Goal: Task Accomplishment & Management: Manage account settings

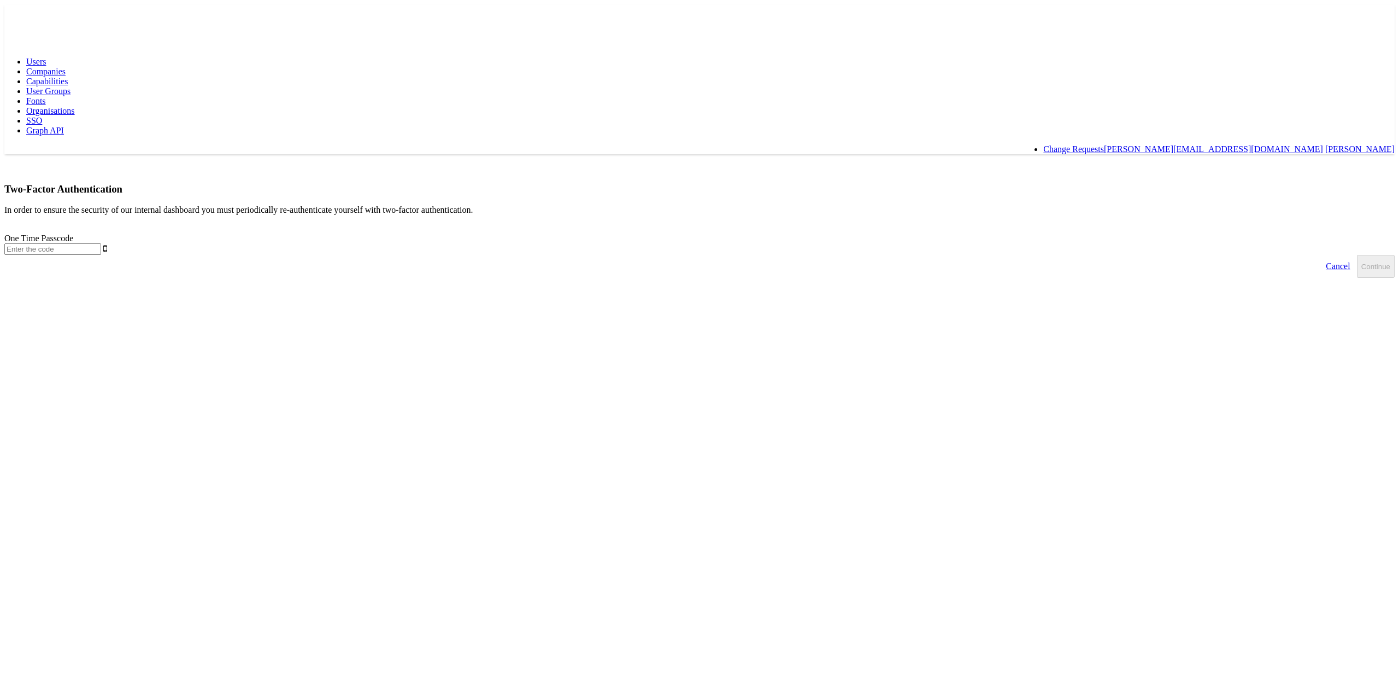
click at [101, 243] on input "text" at bounding box center [52, 248] width 97 height 11
type input "434709"
click at [1357, 255] on button "Continue" at bounding box center [1376, 266] width 38 height 23
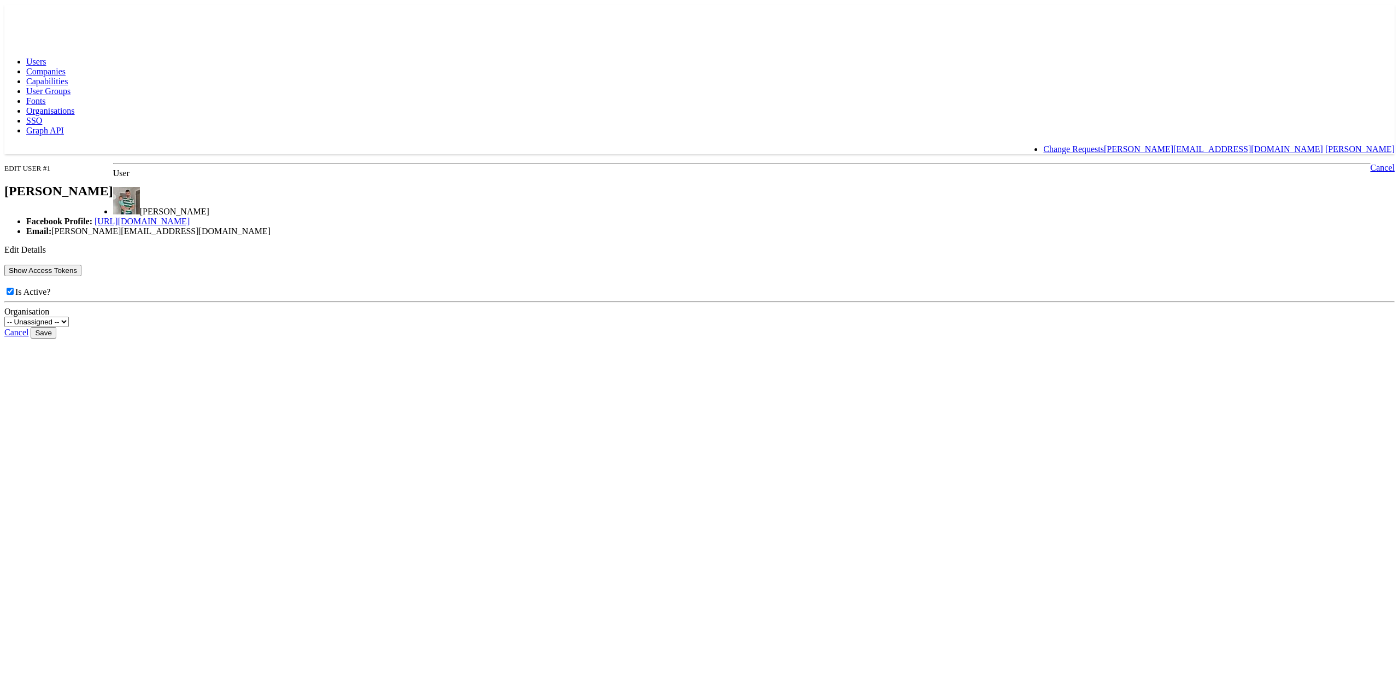
click at [81, 276] on button "Show Access Tokens" at bounding box center [42, 270] width 77 height 11
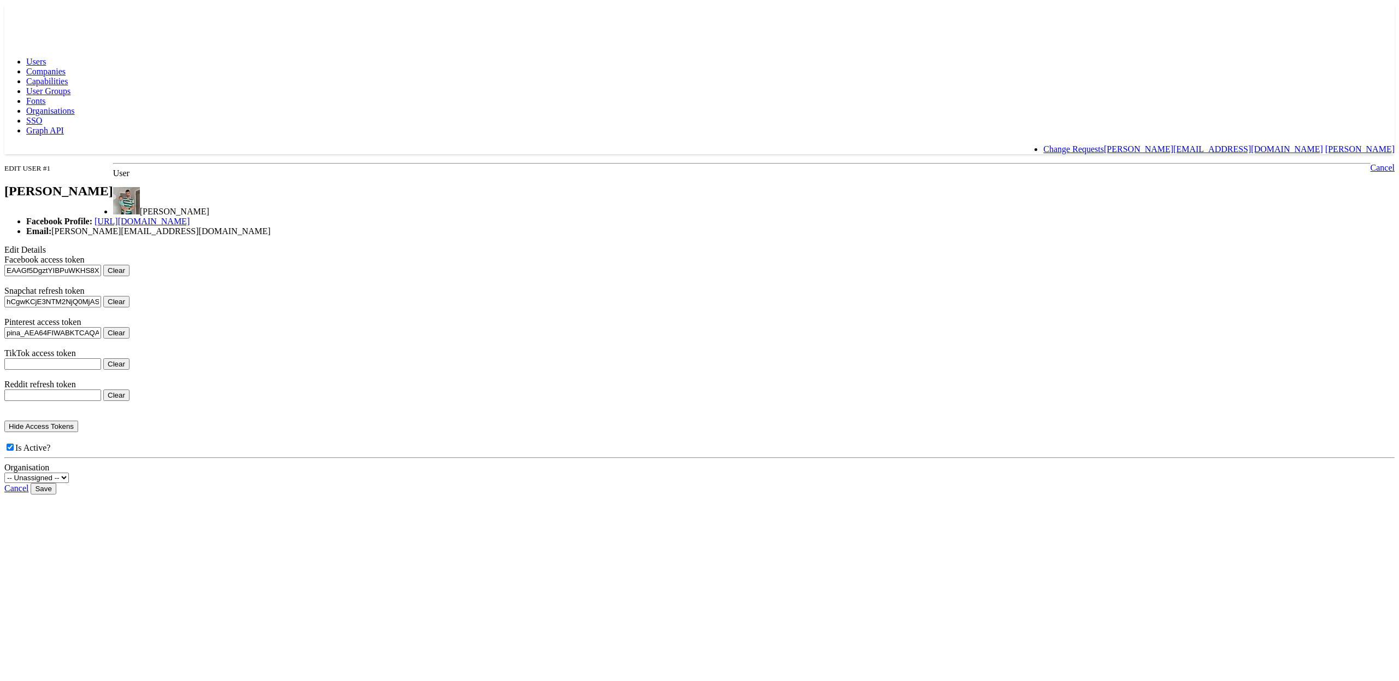
click at [46, 57] on span "Users" at bounding box center [36, 61] width 20 height 9
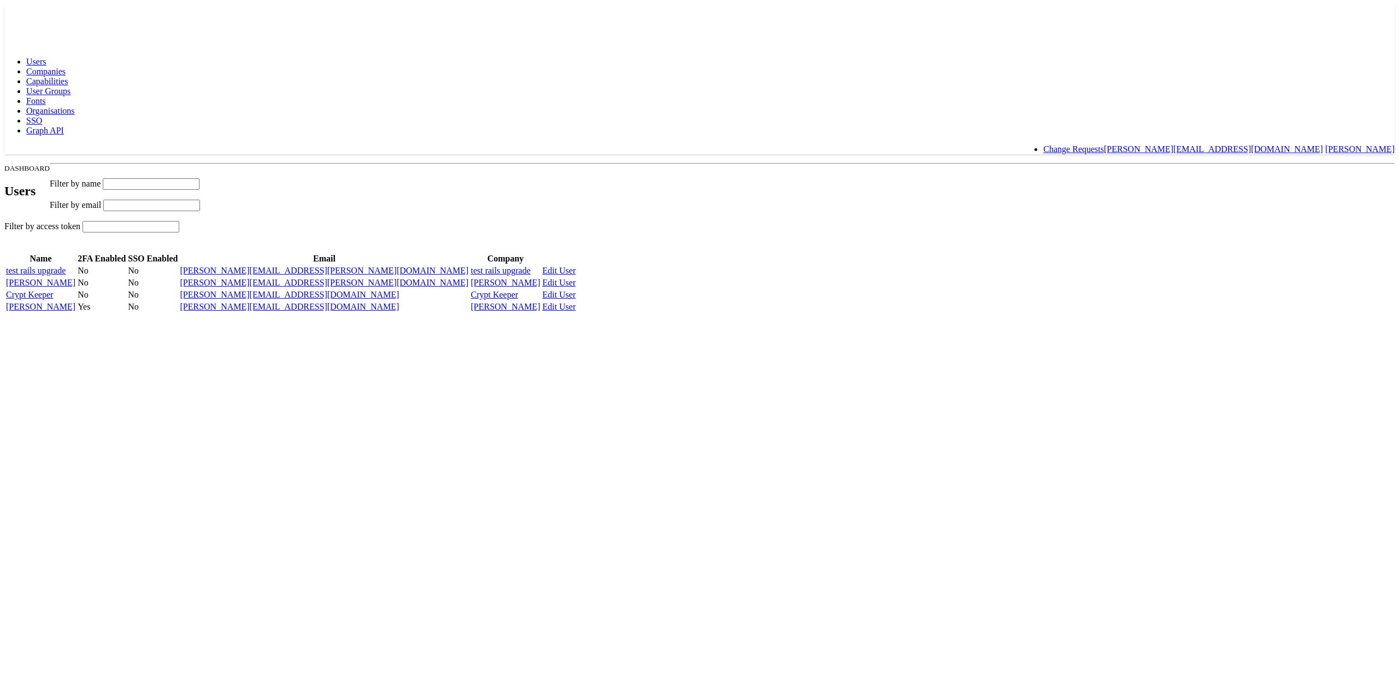
click at [75, 311] on link "[PERSON_NAME]" at bounding box center [40, 306] width 69 height 9
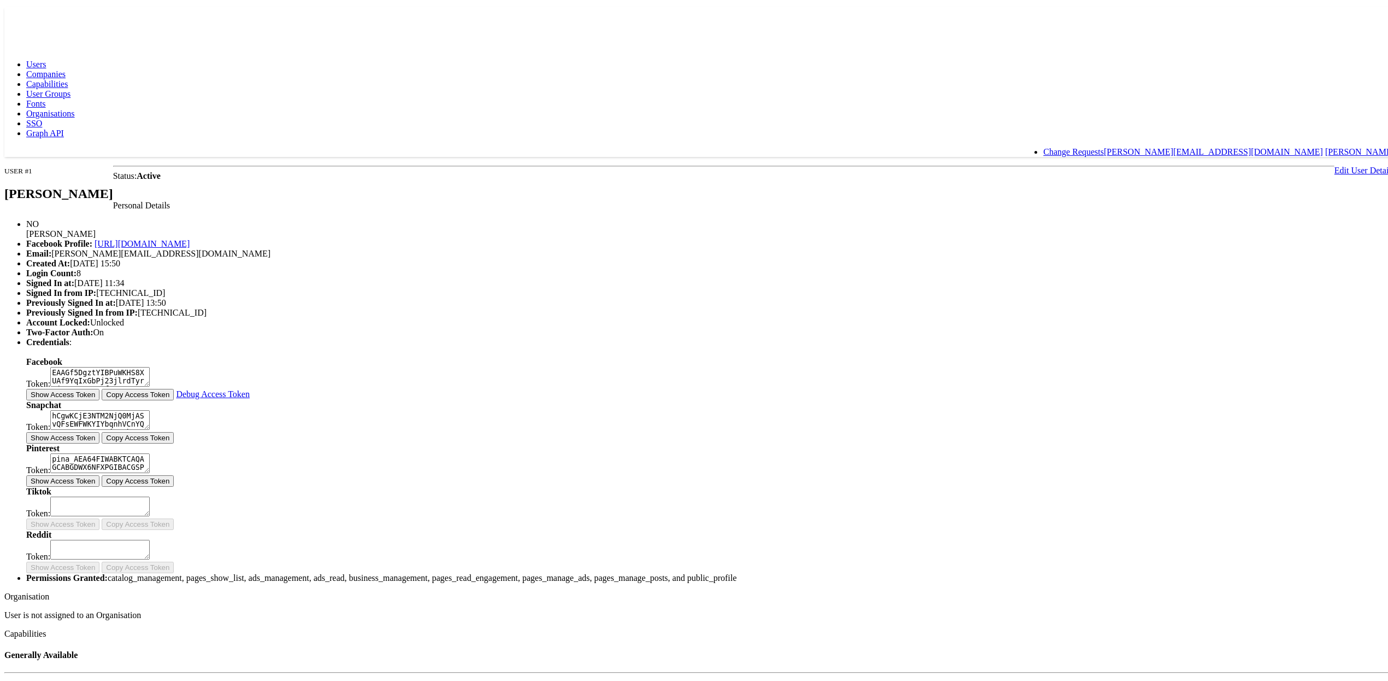
click at [46, 57] on span "Users" at bounding box center [36, 61] width 20 height 9
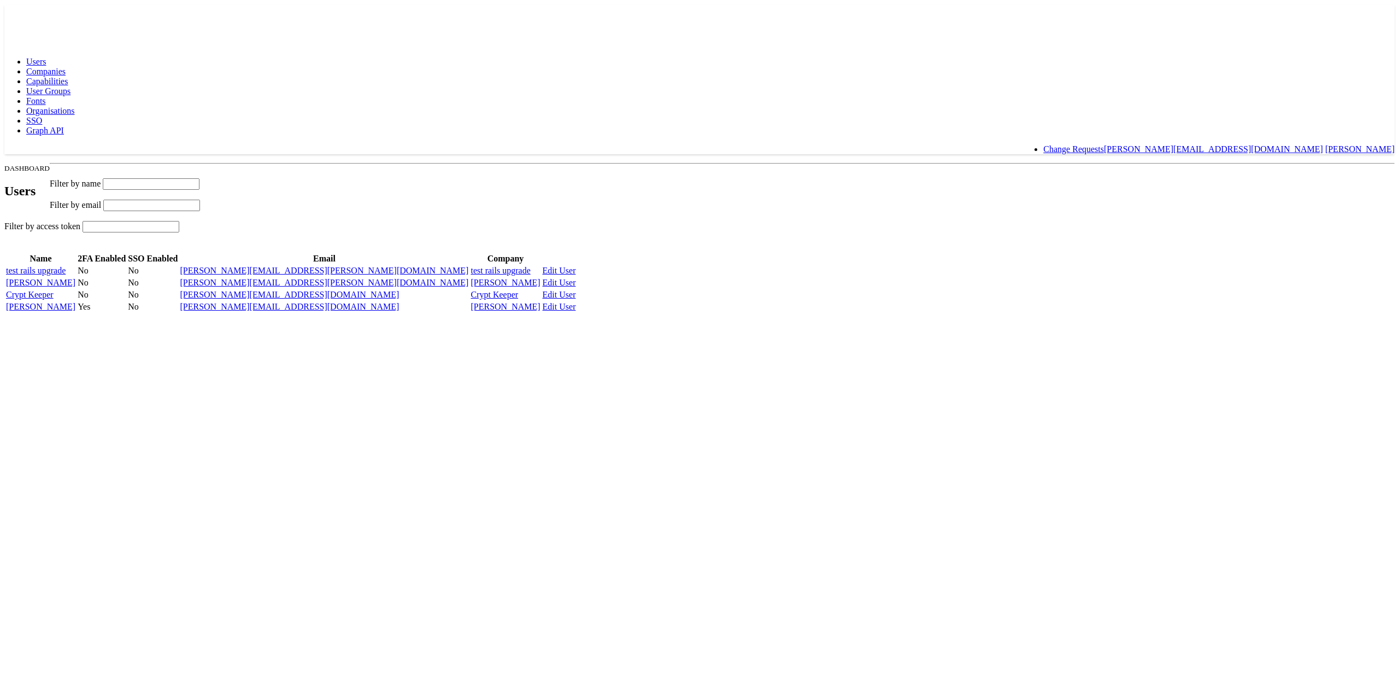
click at [54, 299] on link "Crypt Keeper" at bounding box center [30, 294] width 48 height 9
click at [66, 273] on link "test rails upgrade" at bounding box center [36, 270] width 60 height 9
click link "Nigel creativeOnly"
click link "[PERSON_NAME]"
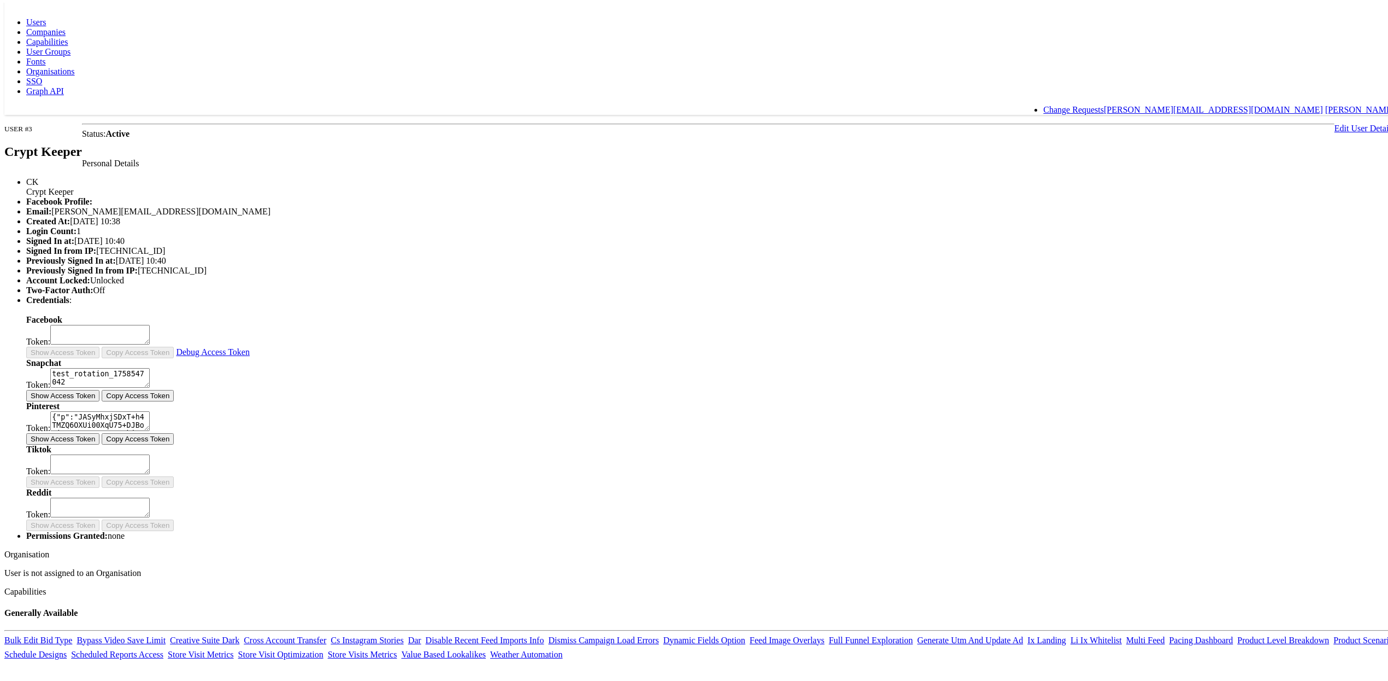
scroll to position [78, 0]
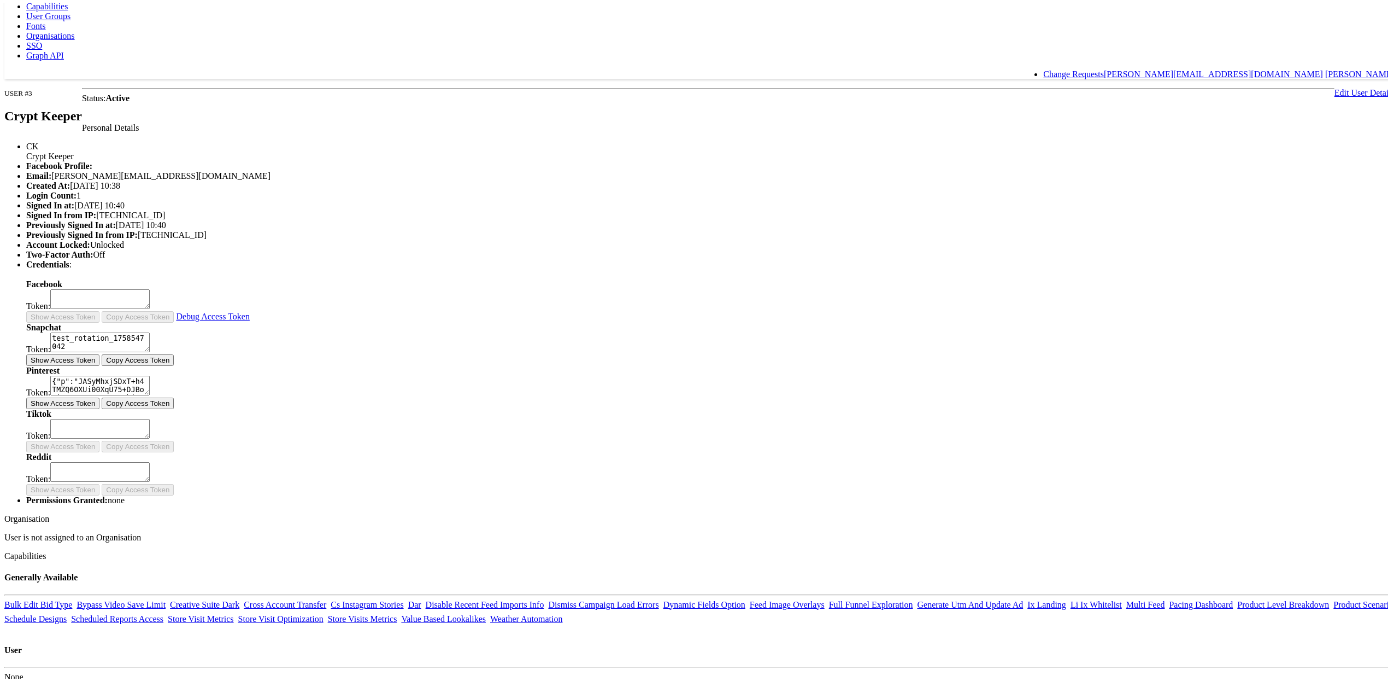
click at [99, 363] on button "Show Access Token" at bounding box center [62, 356] width 73 height 11
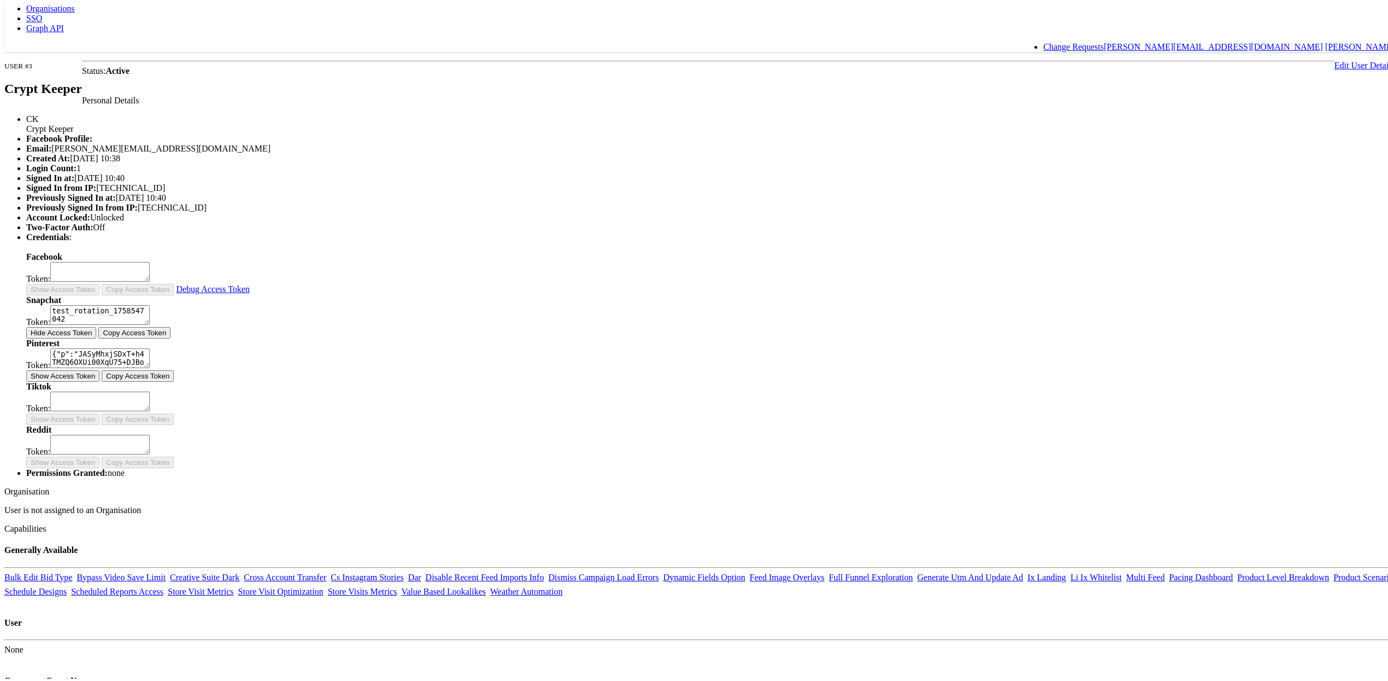
scroll to position [166, 0]
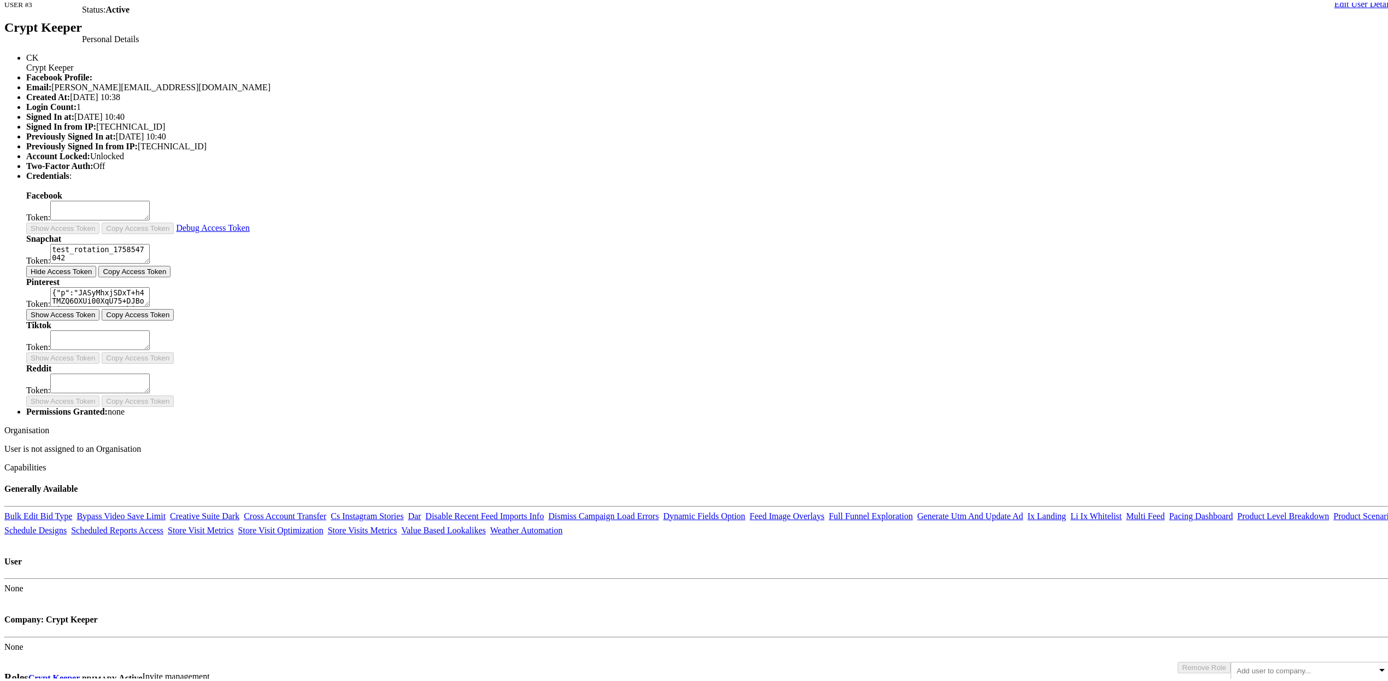
click at [99, 318] on button "Show Access Token" at bounding box center [62, 311] width 73 height 11
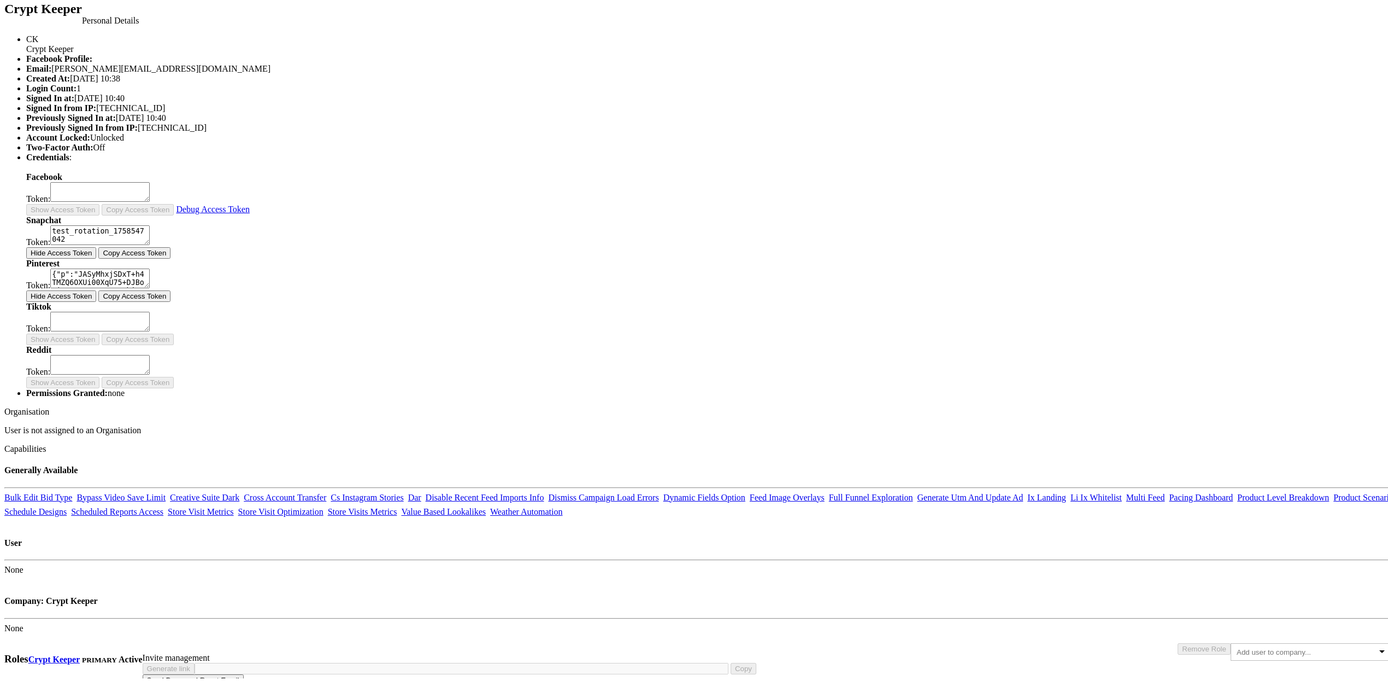
scroll to position [0, 0]
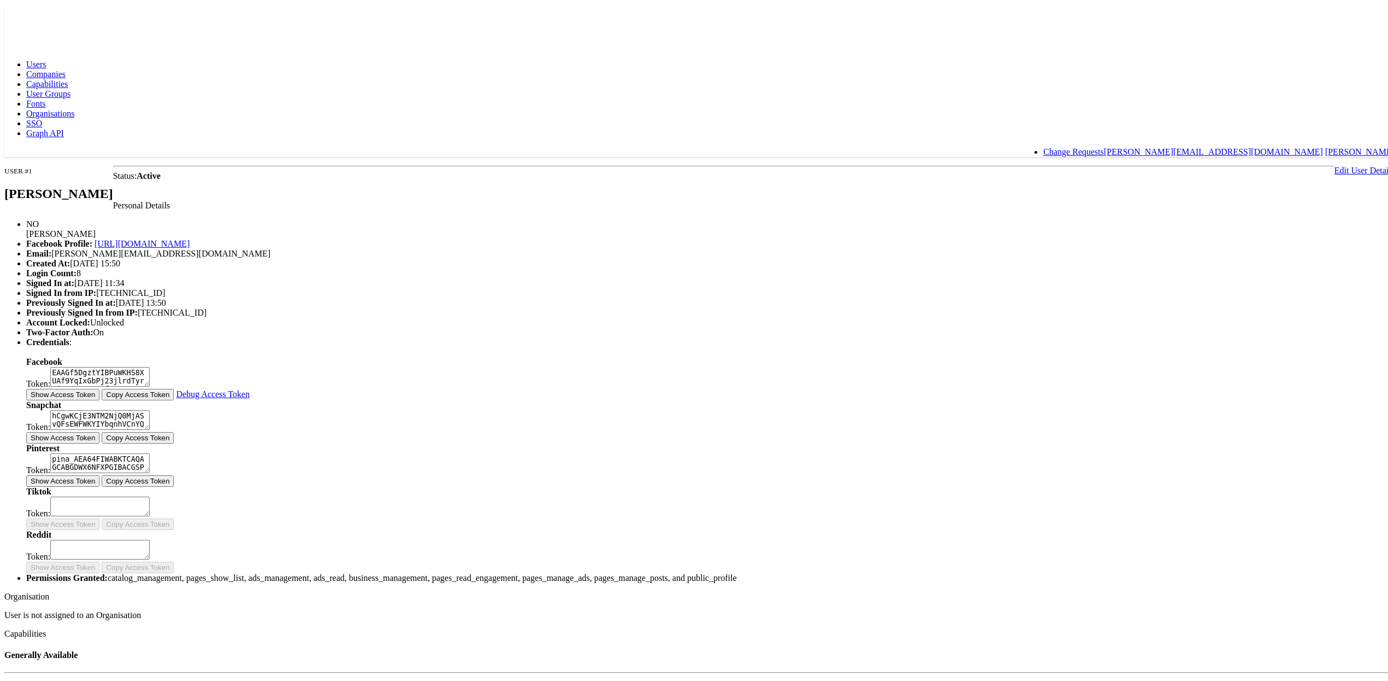
click at [1335, 163] on link "Edit User Details" at bounding box center [1365, 167] width 60 height 9
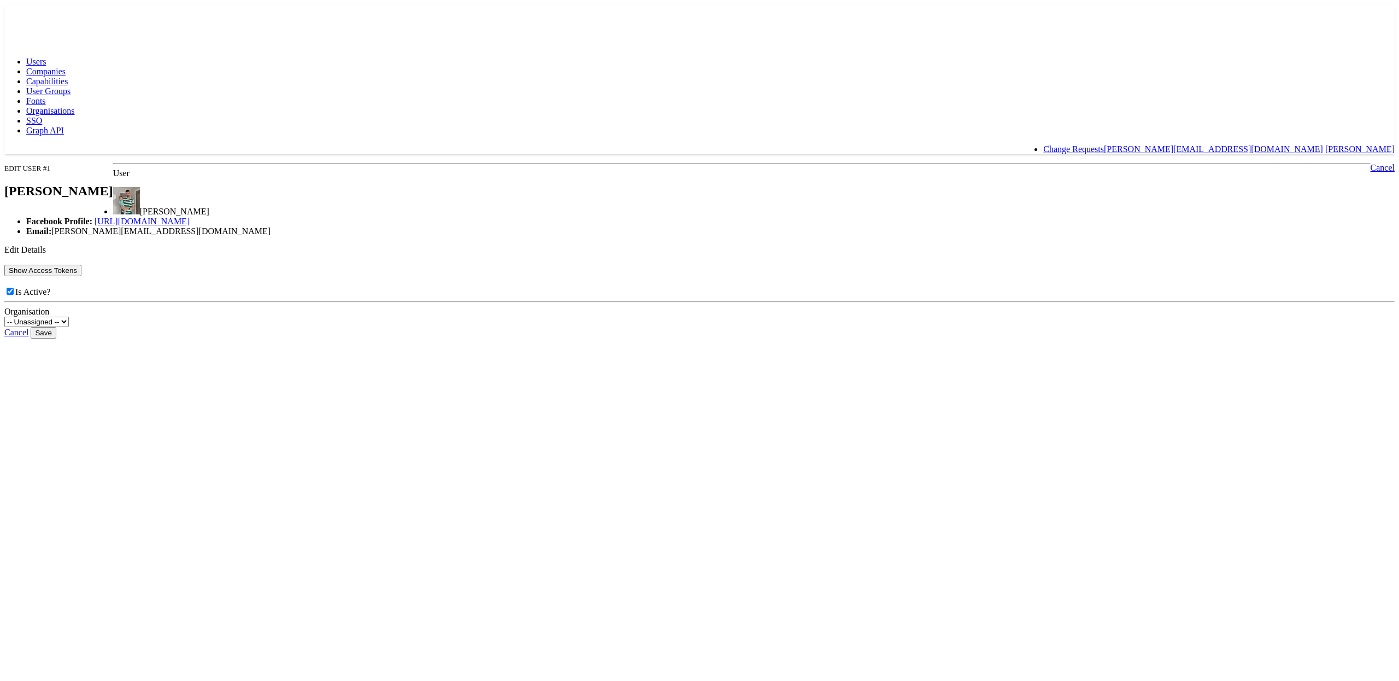
click at [81, 276] on button "Show Access Tokens" at bounding box center [42, 270] width 77 height 11
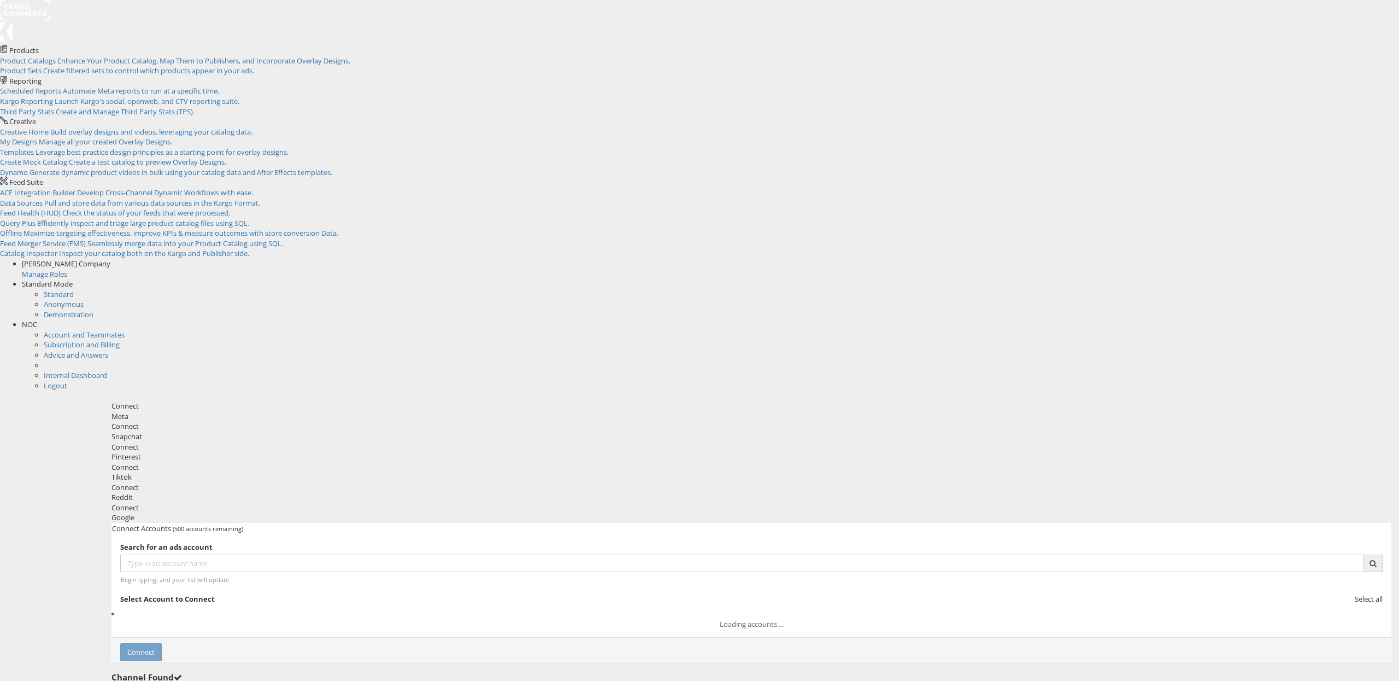
click at [411, 411] on div "Meta" at bounding box center [752, 416] width 1280 height 10
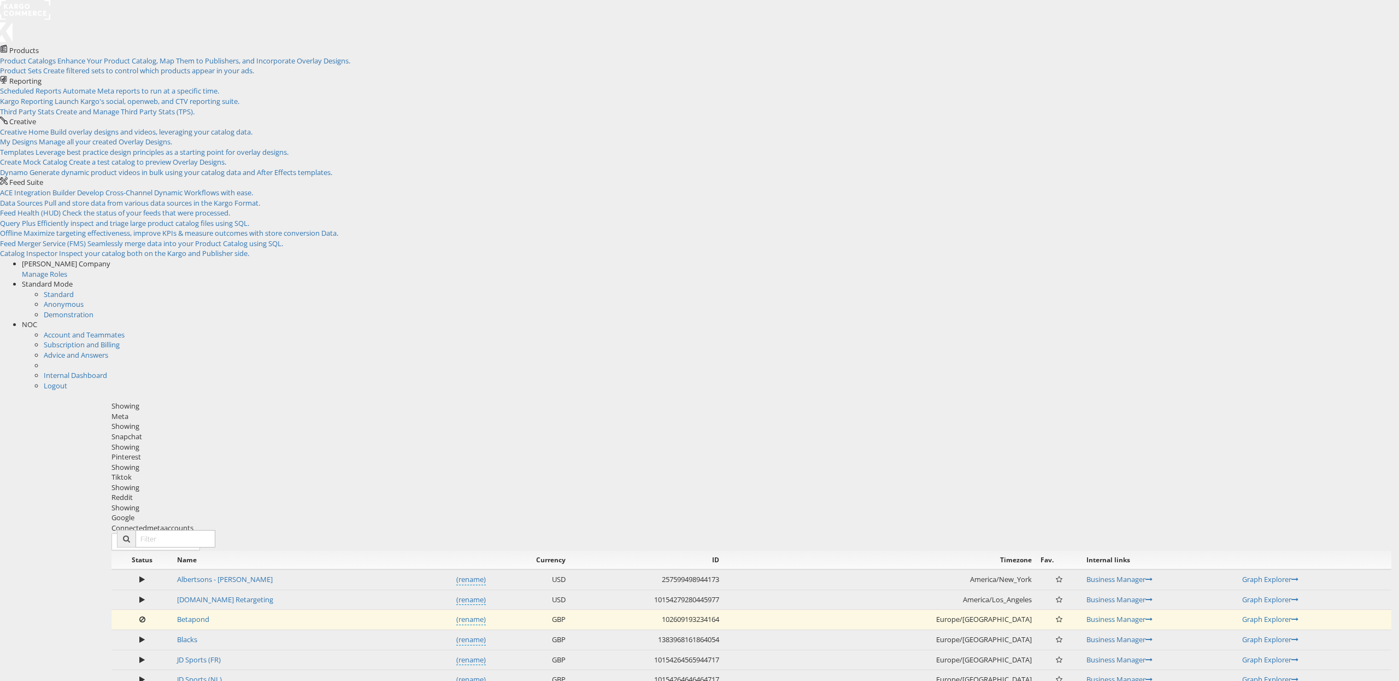
click at [649, 472] on div "Tiktok" at bounding box center [752, 477] width 1280 height 10
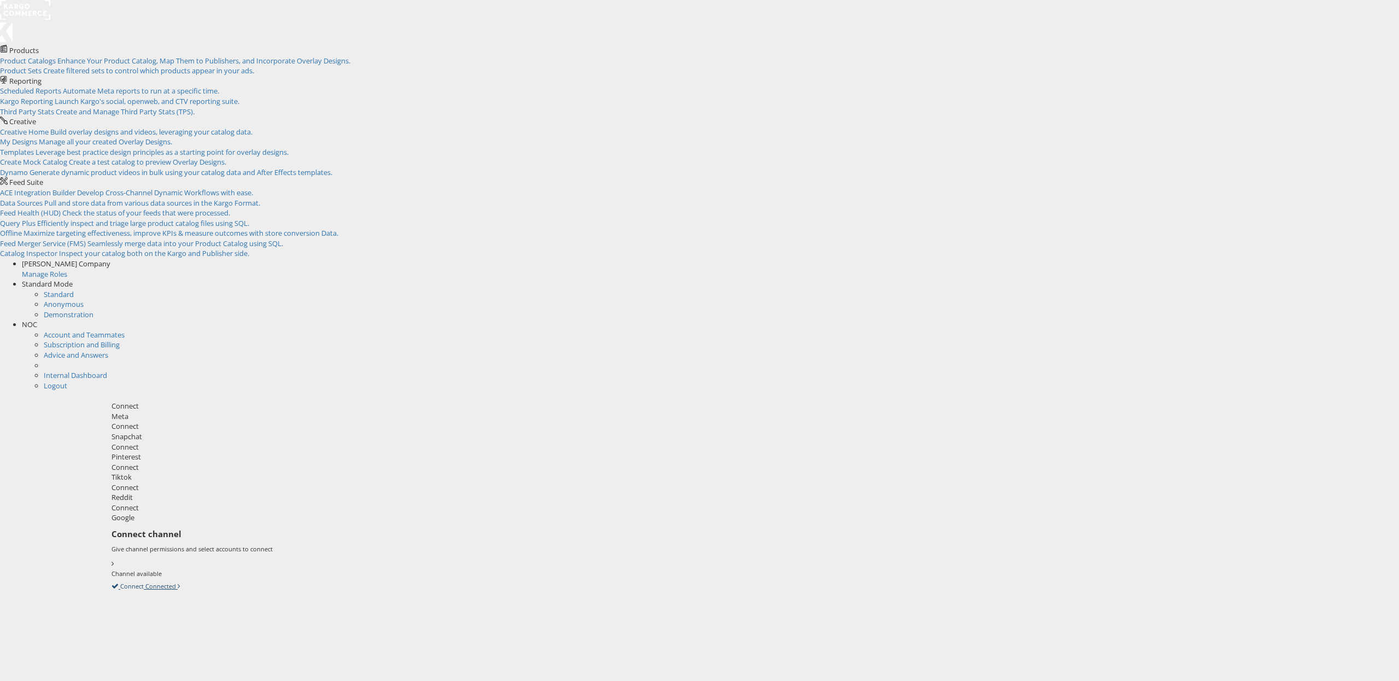
click at [180, 581] on link "Connect Connected" at bounding box center [146, 586] width 69 height 10
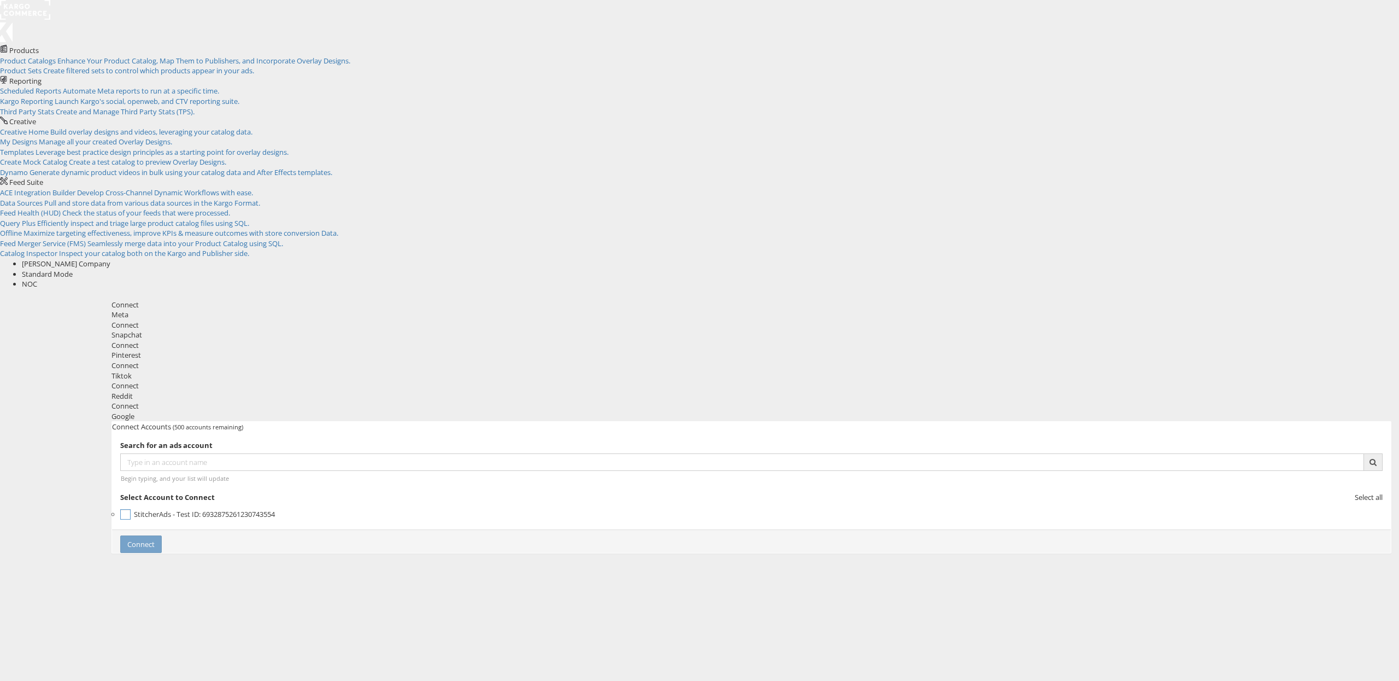
click at [190, 509] on span "StitcherAds - Test" at bounding box center [162, 514] width 56 height 10
click at [162, 535] on button "Connect" at bounding box center [141, 544] width 42 height 18
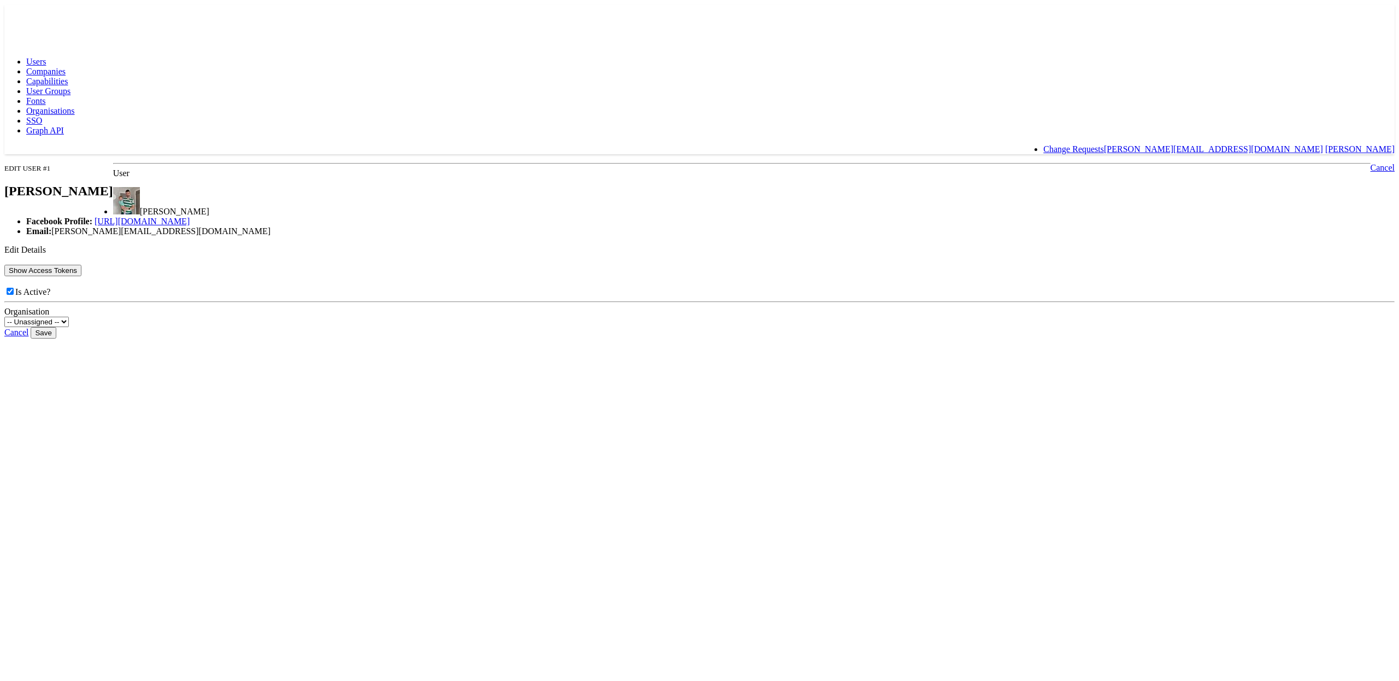
click at [81, 276] on button "Show Access Tokens" at bounding box center [42, 270] width 77 height 11
